Goal: Information Seeking & Learning: Learn about a topic

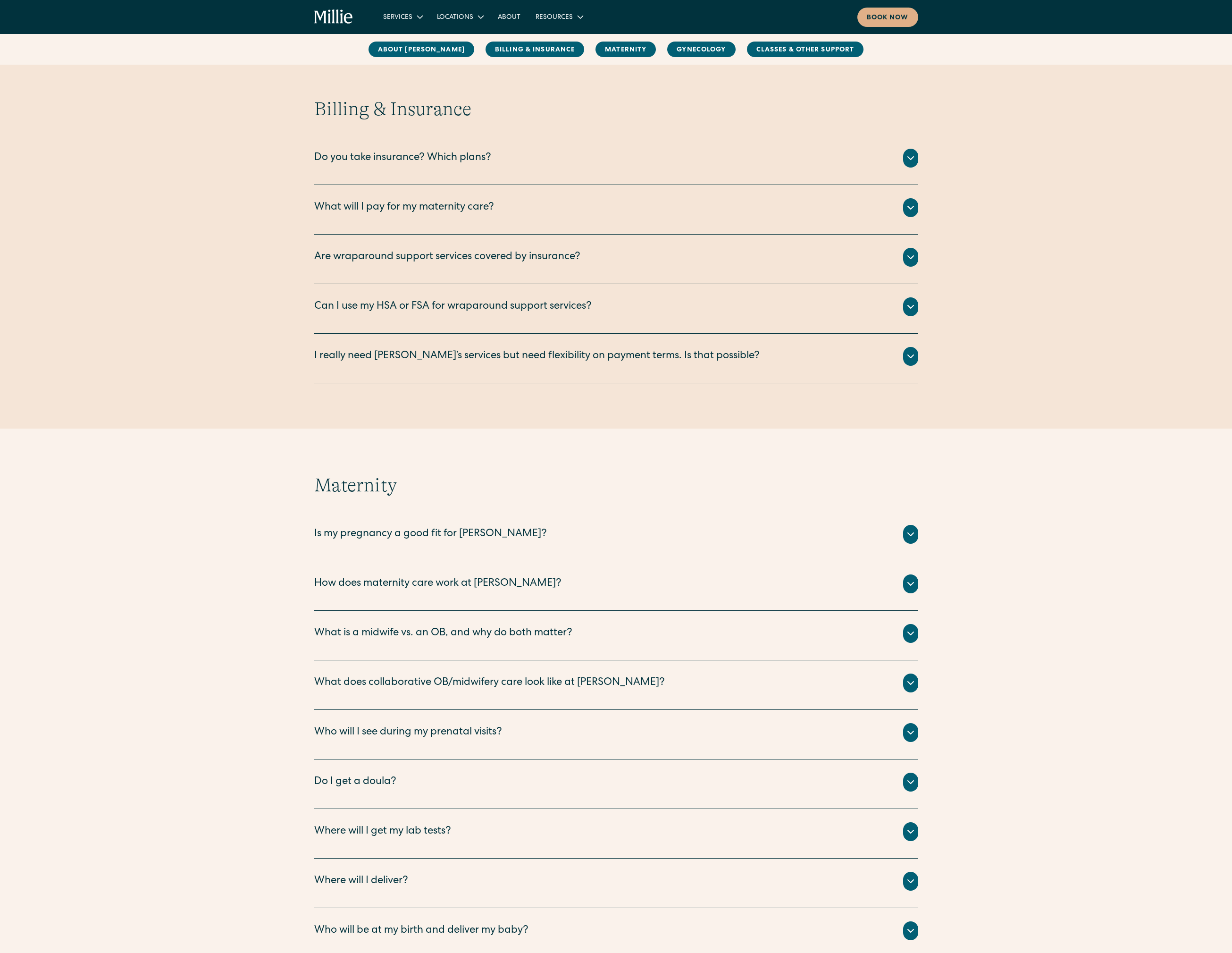
scroll to position [519, 0]
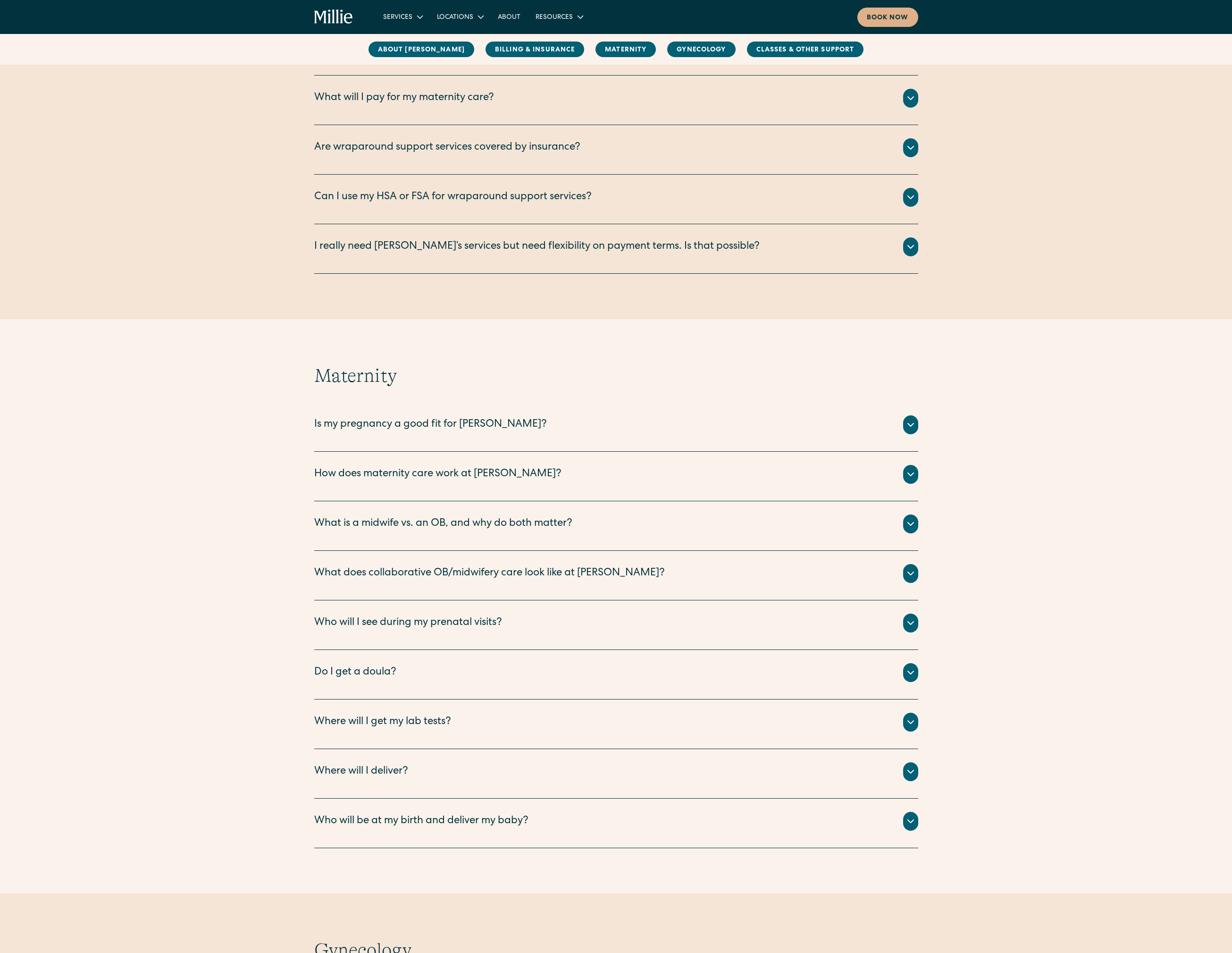
click at [401, 467] on div "How does maternity care work at Millie?" at bounding box center [438, 475] width 247 height 16
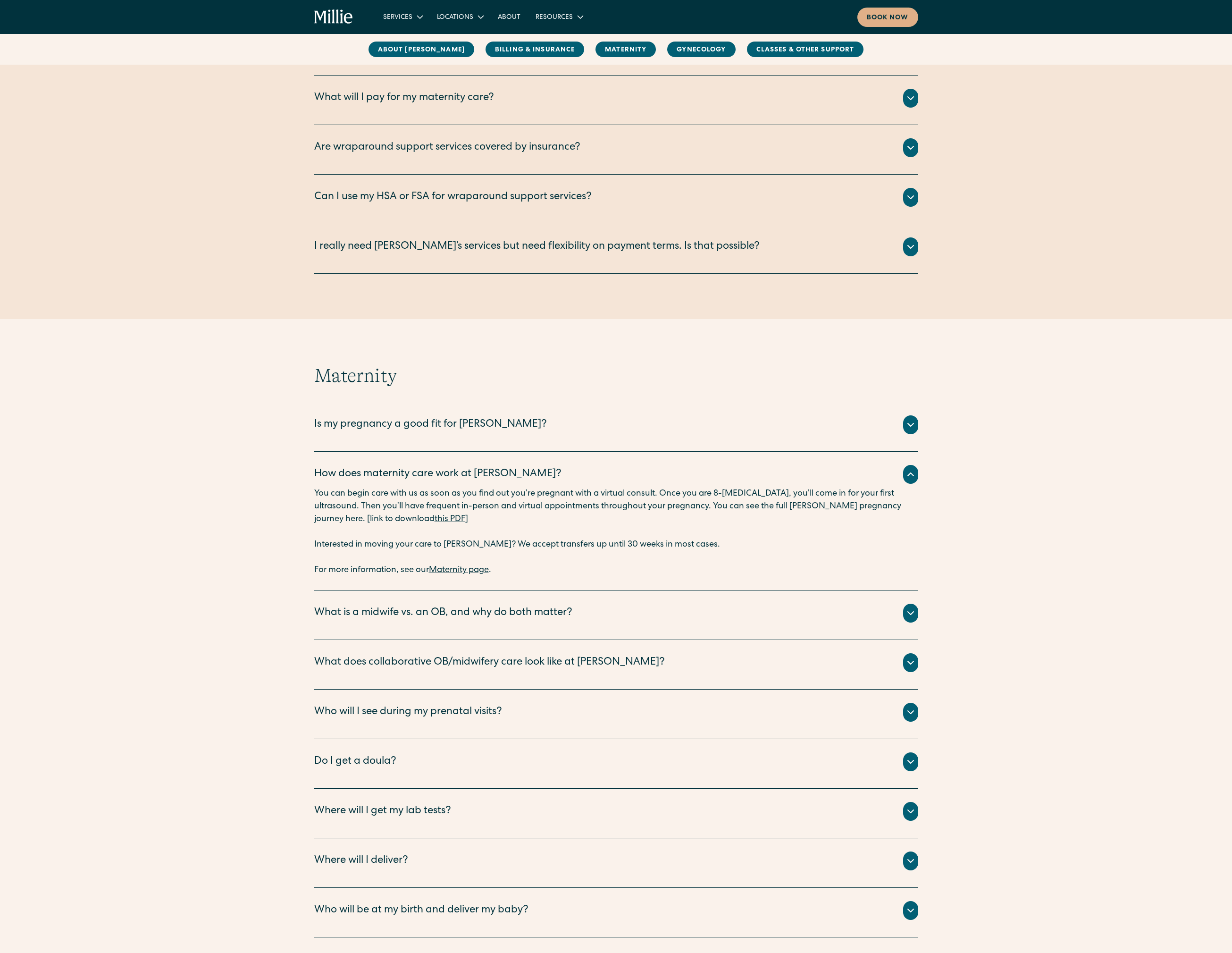
click at [548, 505] on p "You can begin care with us as soon as you find out you’re pregnant with a virtu…" at bounding box center [616, 512] width 603 height 51
click at [435, 521] on link "this PDF" at bounding box center [450, 519] width 31 height 9
click at [435, 519] on link "this PDF" at bounding box center [450, 519] width 31 height 9
click at [472, 569] on link "Maternity page" at bounding box center [459, 570] width 60 height 9
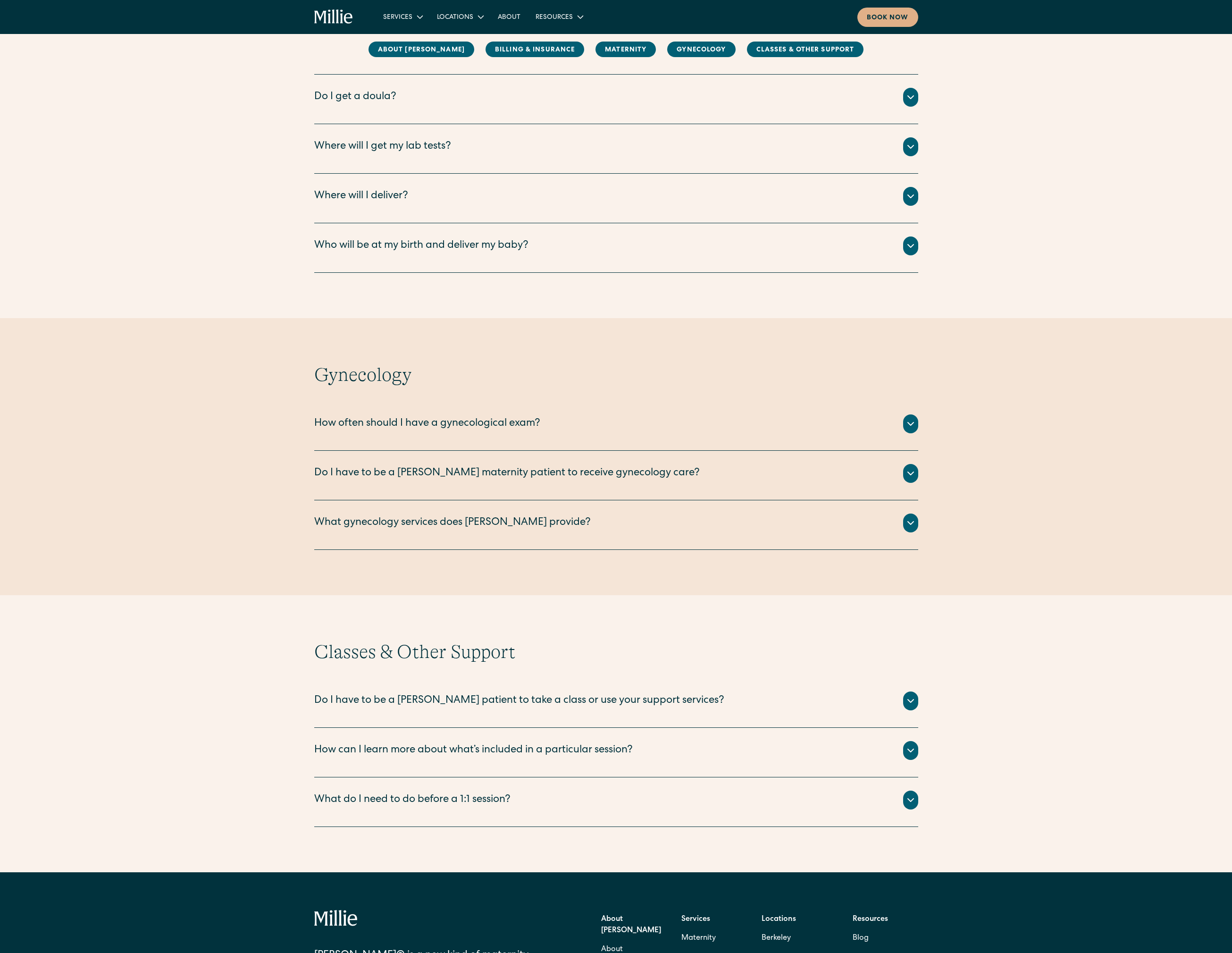
scroll to position [1265, 0]
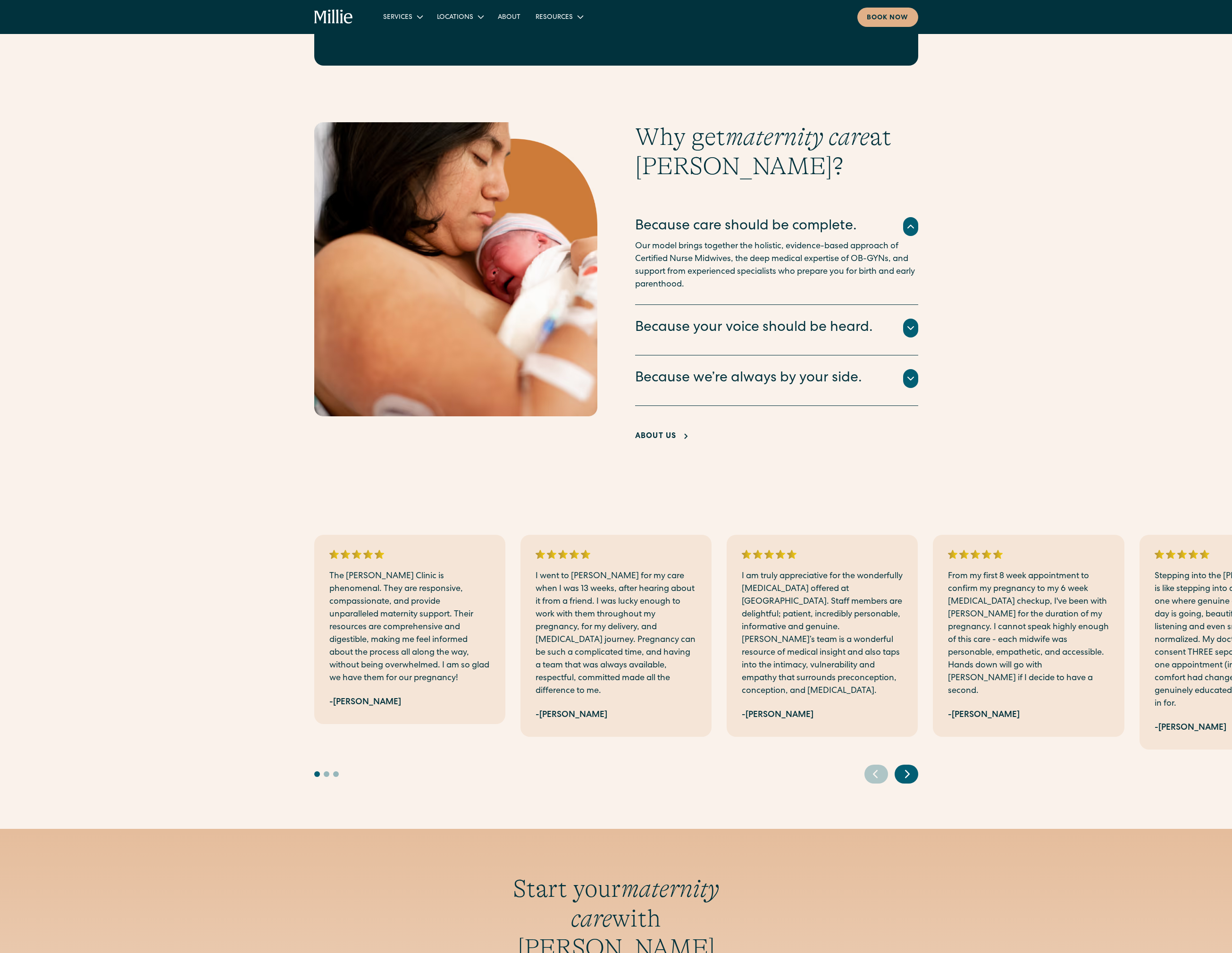
scroll to position [1847, 0]
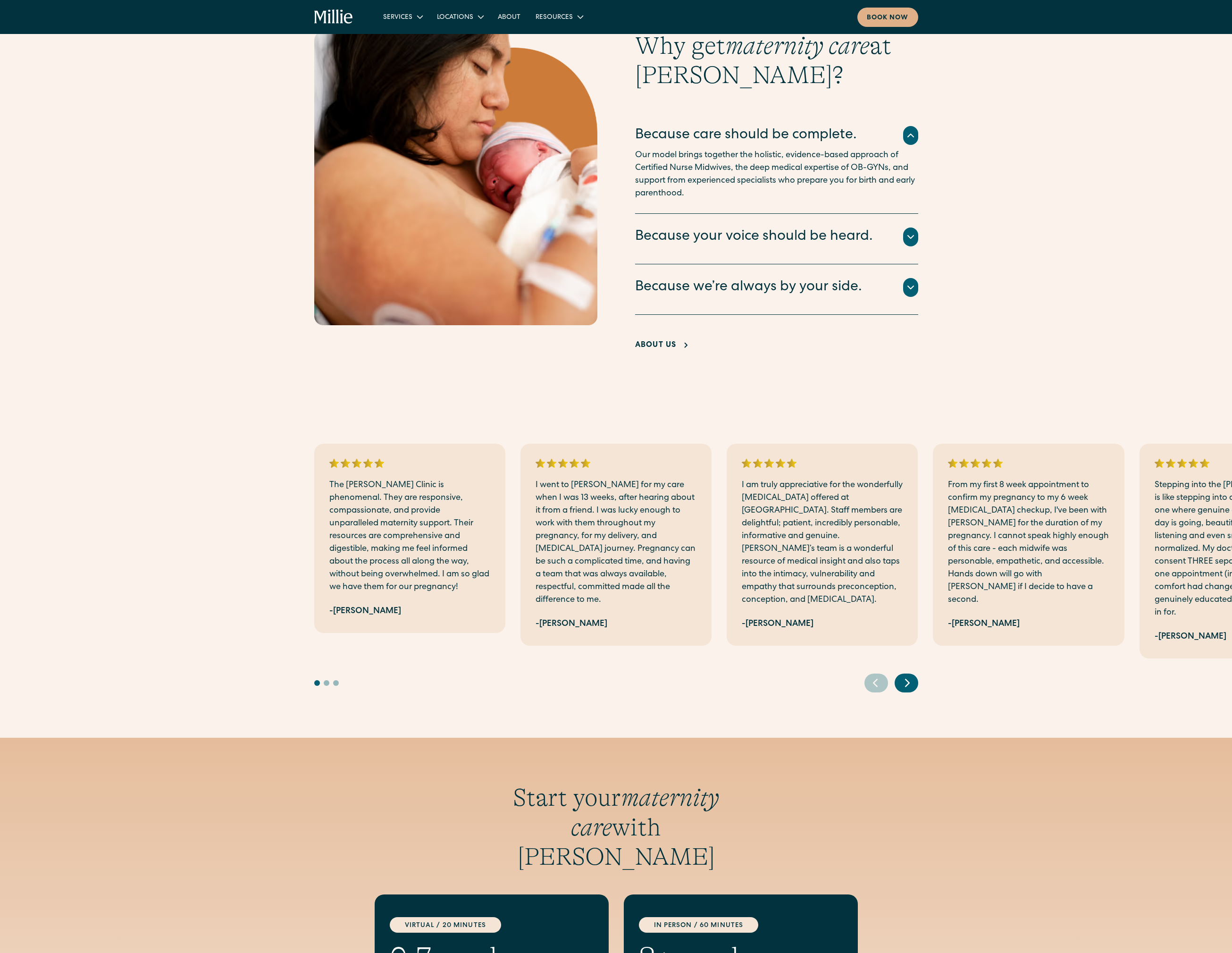
click at [133, 209] on div "Why get maternity care at [GEOGRAPHIC_DATA]? Because care should be complete. O…" at bounding box center [616, 192] width 1232 height 322
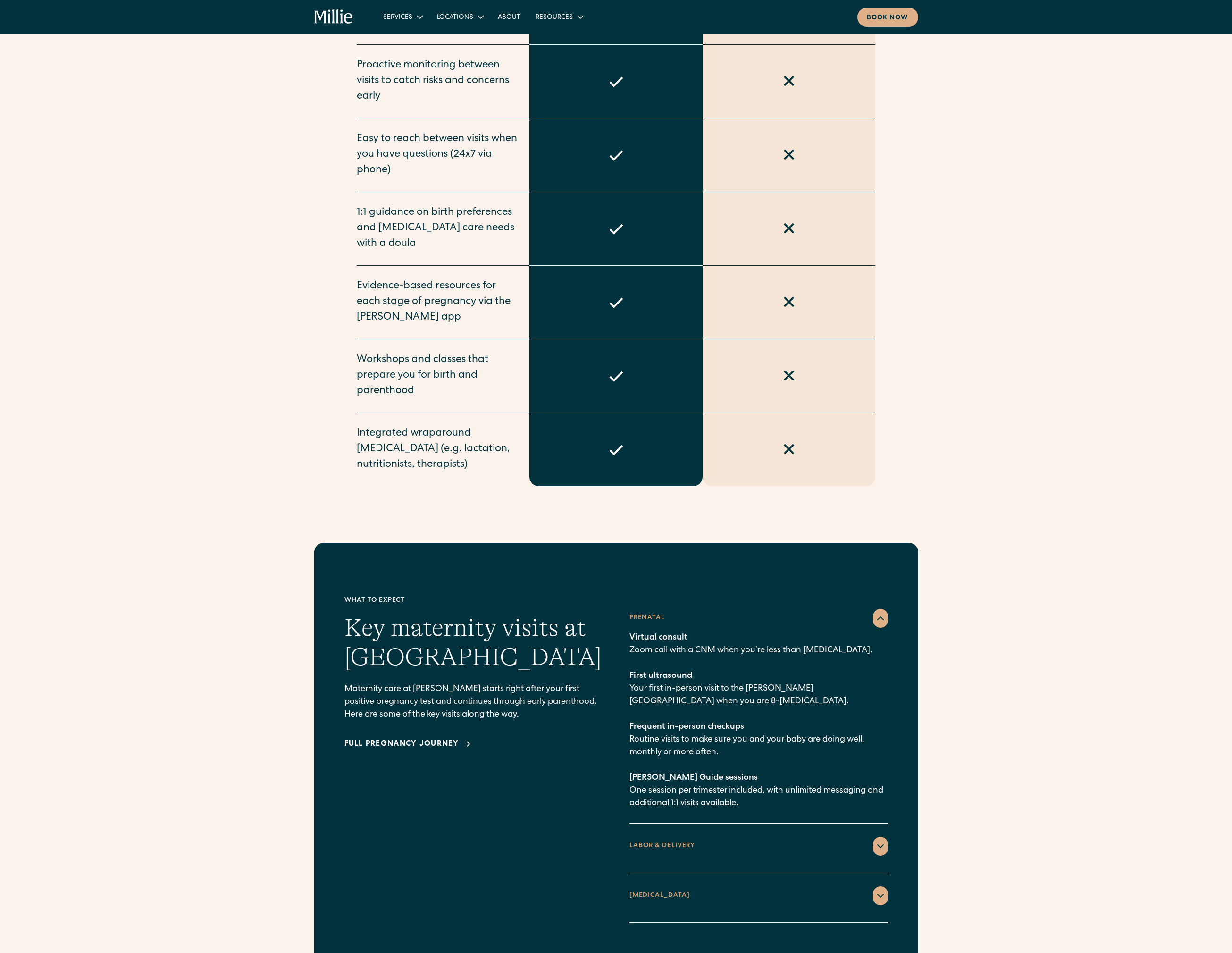
scroll to position [1075, 0]
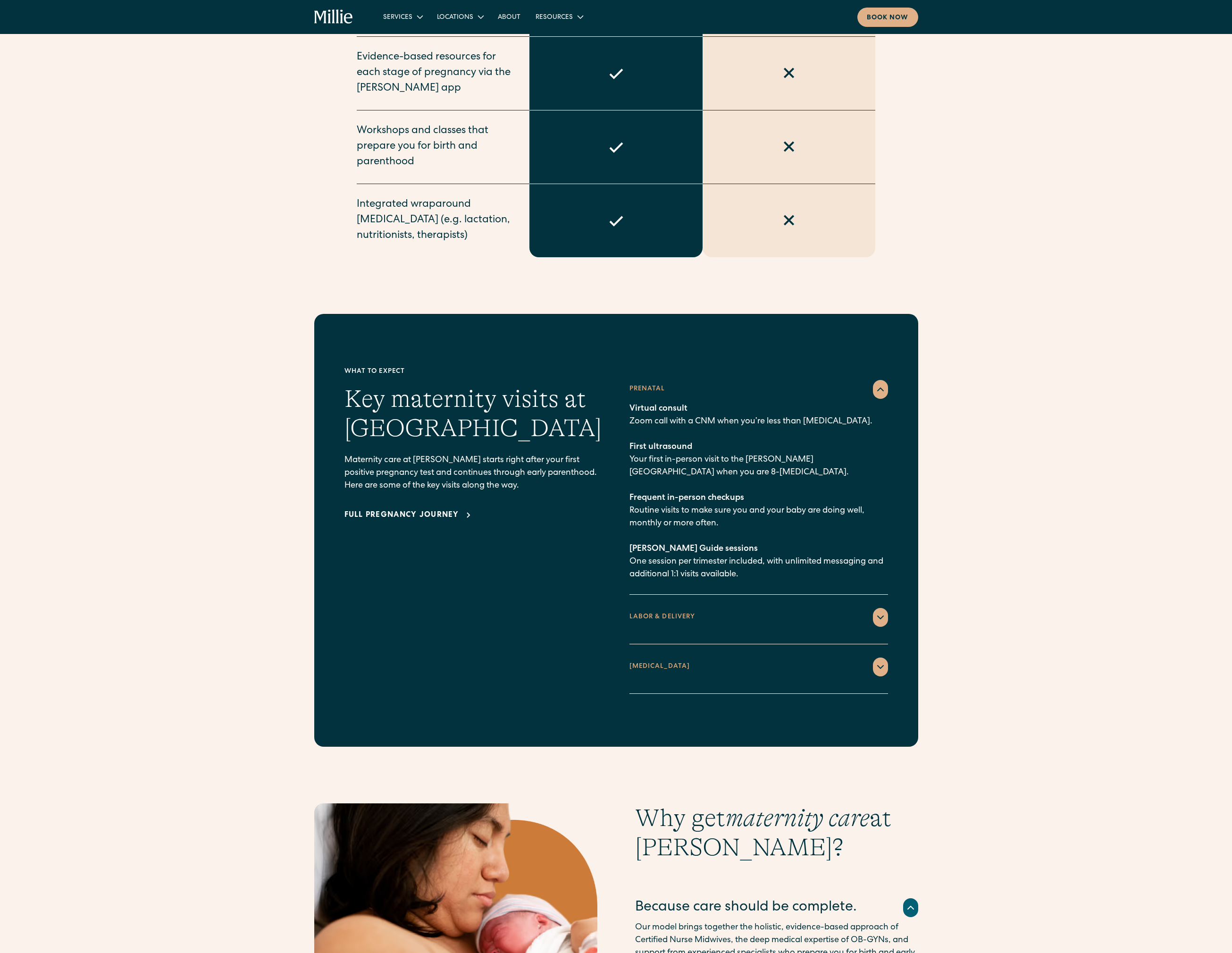
click at [723, 444] on p "Virtual consult Zoom call with a CNM when you’re less than 8 weeks pregnant. Fi…" at bounding box center [759, 492] width 258 height 179
click at [718, 407] on p "Virtual consult Zoom call with a CNM when you’re less than 8 weeks pregnant. Fi…" at bounding box center [759, 492] width 258 height 179
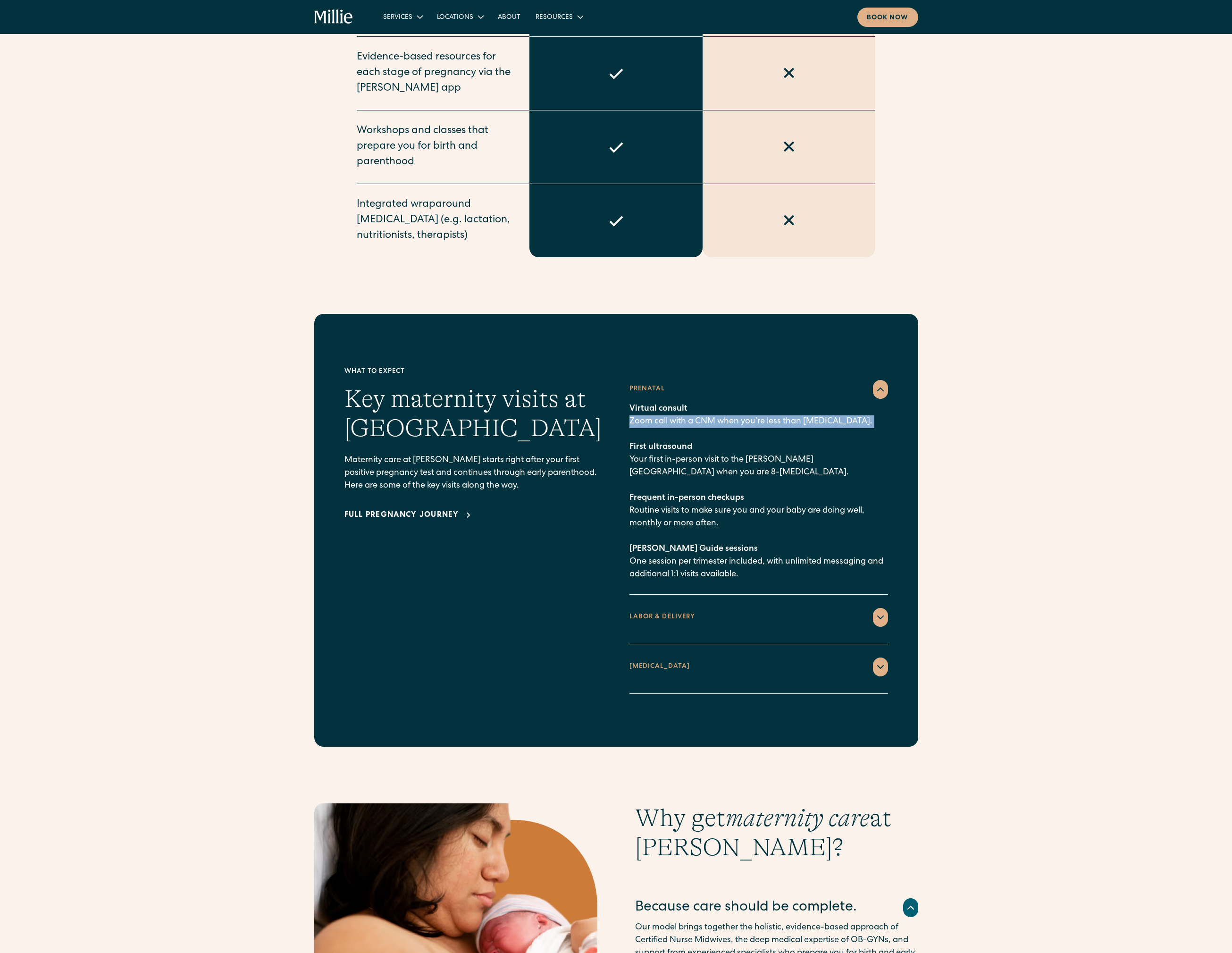
click at [718, 407] on p "Virtual consult Zoom call with a CNM when you’re less than 8 weeks pregnant. Fi…" at bounding box center [759, 492] width 258 height 179
click at [714, 497] on p "Virtual consult Zoom call with a CNM when you’re less than 8 weeks pregnant. Fi…" at bounding box center [759, 492] width 258 height 179
click at [705, 548] on p "Virtual consult Zoom call with a CNM when you’re less than 8 weeks pregnant. Fi…" at bounding box center [759, 492] width 258 height 179
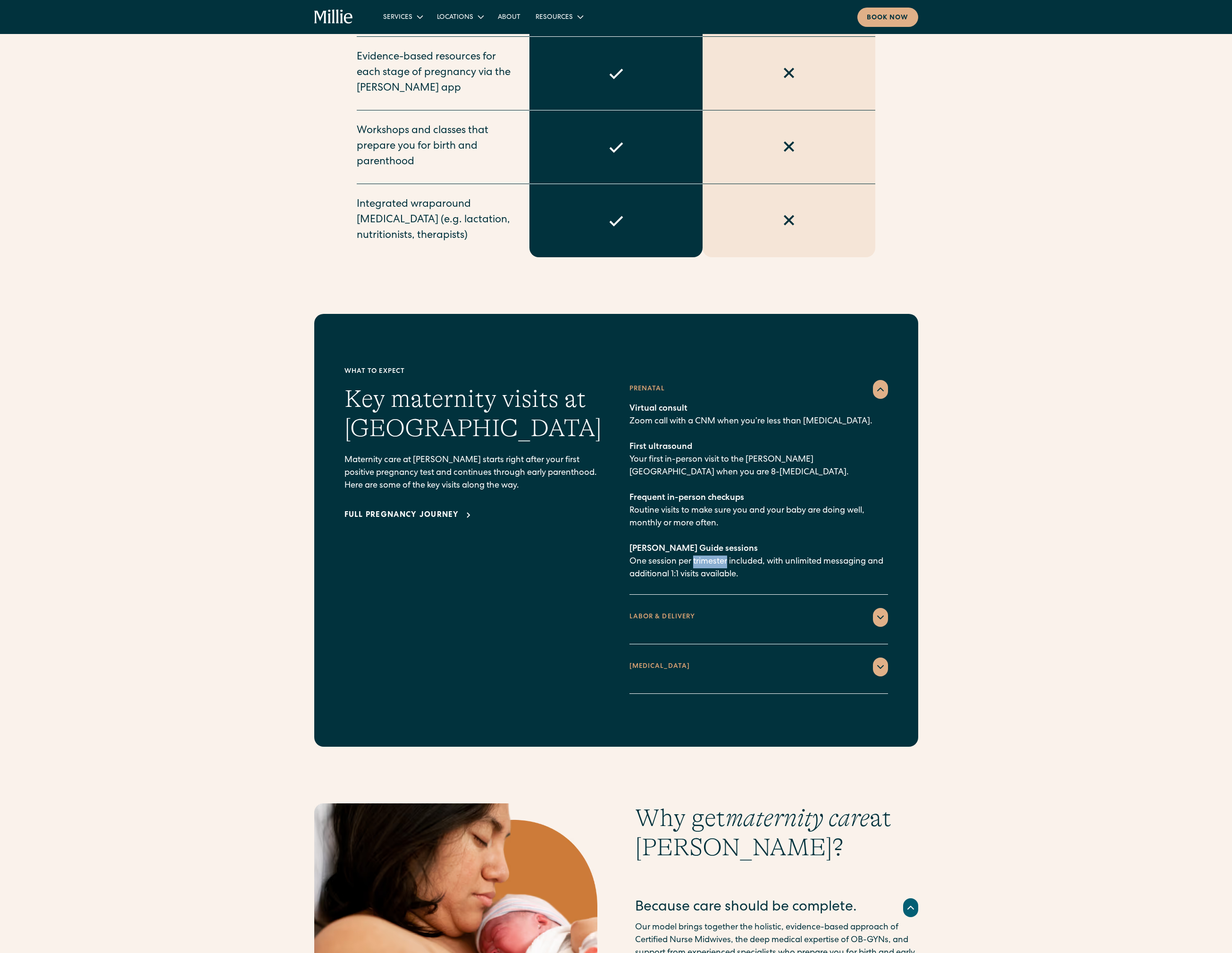
click at [705, 548] on p "Virtual consult Zoom call with a CNM when you’re less than 8 weeks pregnant. Fi…" at bounding box center [759, 492] width 258 height 179
click at [706, 547] on p "Virtual consult Zoom call with a CNM when you’re less than 8 weeks pregnant. Fi…" at bounding box center [759, 492] width 258 height 179
click at [400, 509] on div "Full pregnancy journey" at bounding box center [402, 515] width 114 height 12
